Goal: Book appointment/travel/reservation

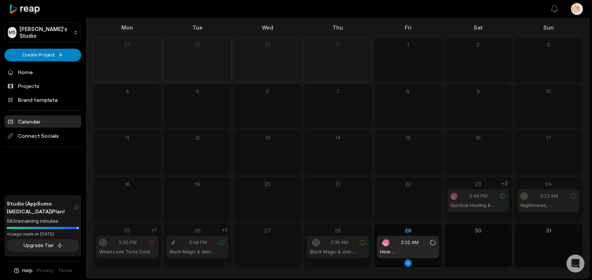
click at [391, 240] on div "3:20 AM" at bounding box center [408, 242] width 56 height 7
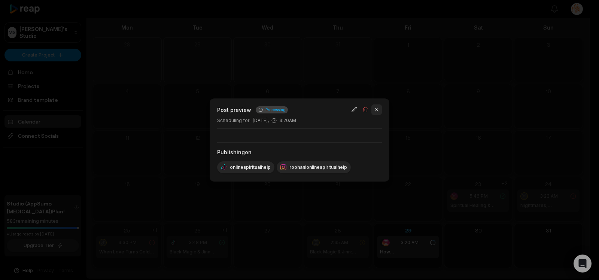
click at [378, 109] on button "button" at bounding box center [377, 110] width 10 height 10
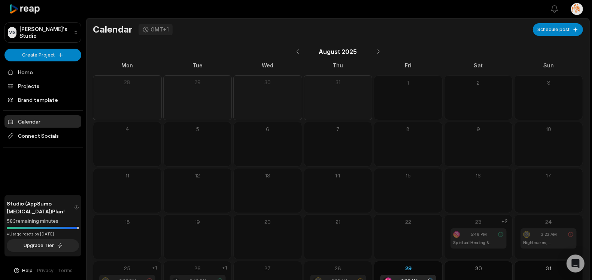
scroll to position [38, 0]
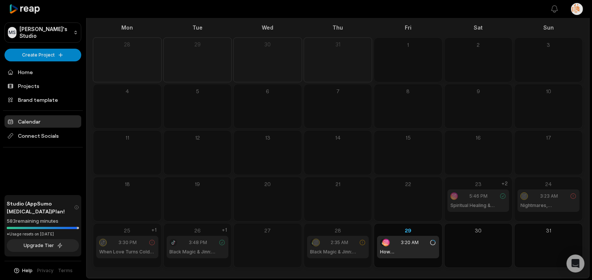
click at [329, 245] on div "2:35 AM" at bounding box center [338, 242] width 56 height 7
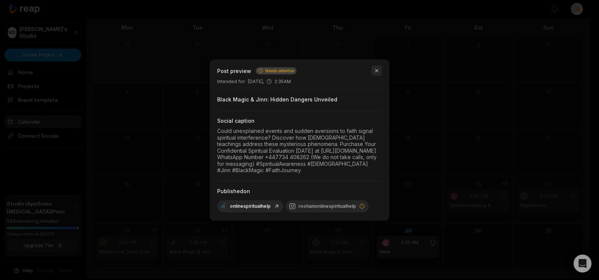
click at [379, 66] on button "button" at bounding box center [377, 71] width 10 height 10
